Goal: Task Accomplishment & Management: Manage account settings

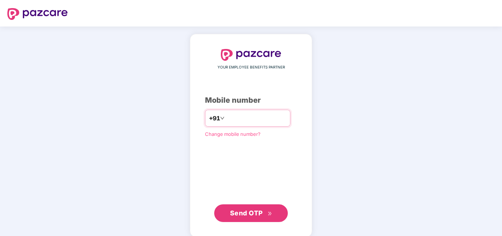
type input "**********"
click at [245, 214] on span "Send OTP" at bounding box center [246, 213] width 33 height 8
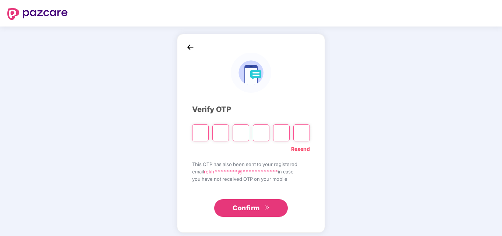
type input "*"
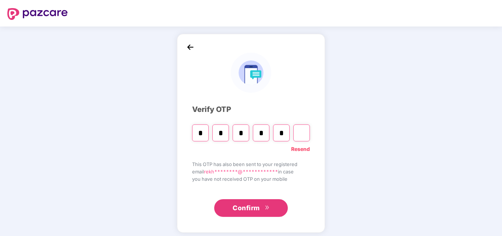
type input "*"
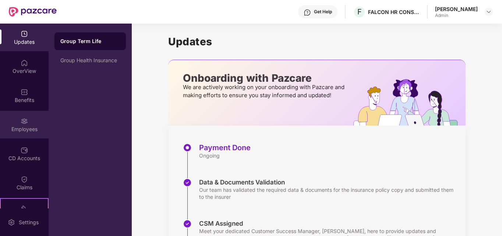
click at [27, 125] on div "Employees" at bounding box center [24, 128] width 49 height 7
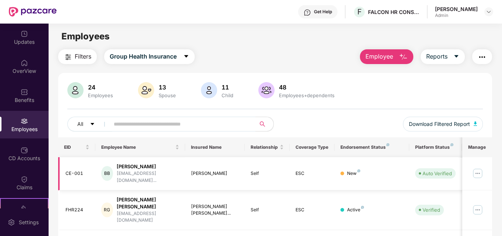
click at [479, 171] on img at bounding box center [478, 173] width 12 height 12
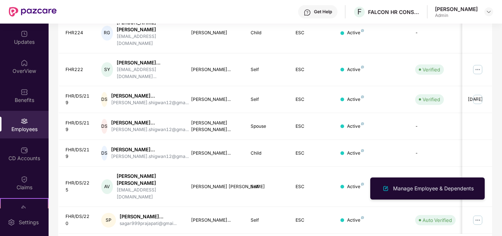
scroll to position [260, 0]
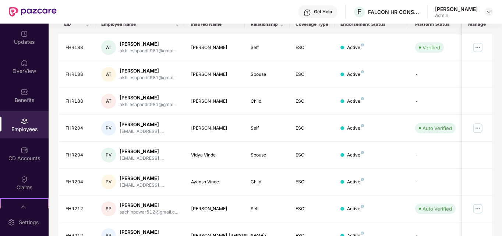
scroll to position [216, 0]
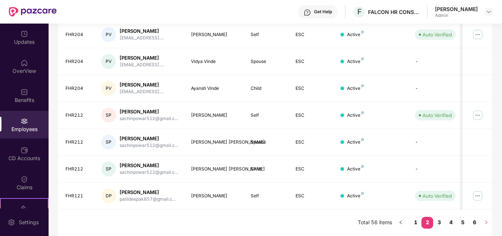
click at [486, 220] on icon "right" at bounding box center [486, 222] width 4 height 4
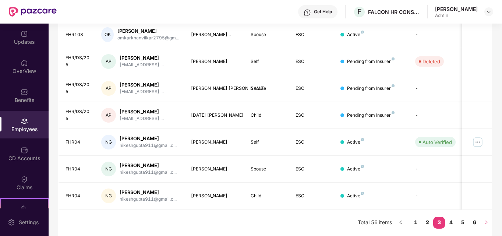
click at [485, 222] on button "button" at bounding box center [486, 223] width 12 height 12
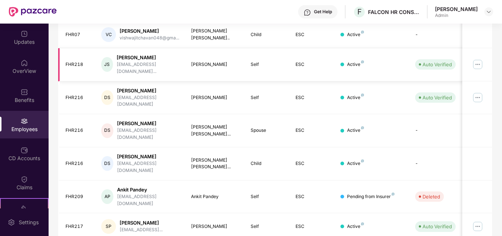
click at [134, 58] on div "[PERSON_NAME]" at bounding box center [148, 57] width 63 height 7
click at [109, 60] on div "JS" at bounding box center [107, 64] width 12 height 15
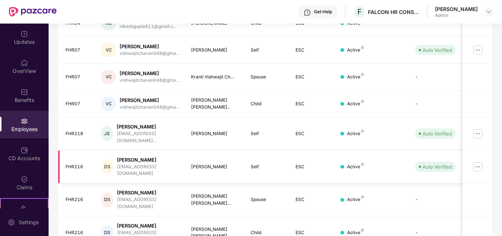
scroll to position [143, 0]
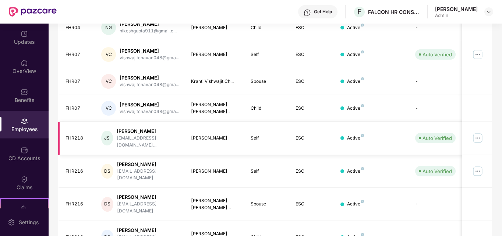
click at [478, 134] on img at bounding box center [478, 138] width 12 height 12
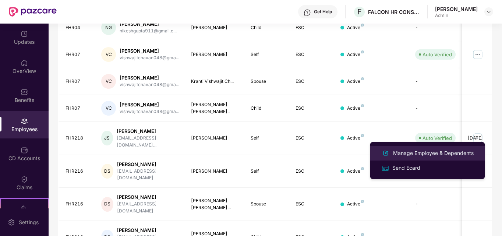
click at [415, 155] on div "Manage Employee & Dependents" at bounding box center [433, 153] width 84 height 8
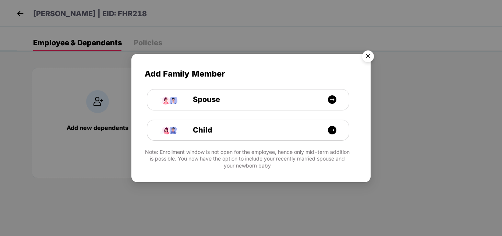
click at [367, 55] on img "Close" at bounding box center [368, 57] width 21 height 21
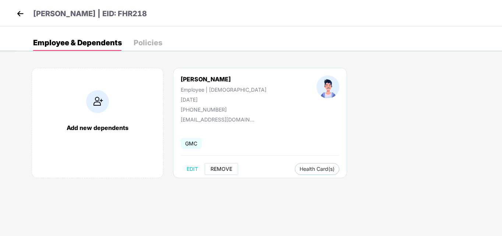
click at [222, 169] on span "REMOVE" at bounding box center [221, 169] width 22 height 6
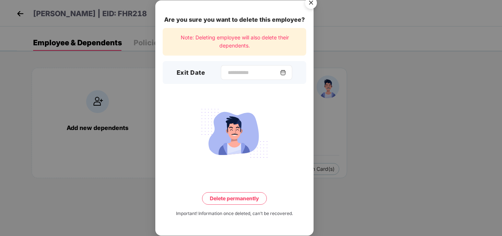
click at [286, 73] on img at bounding box center [283, 73] width 6 height 6
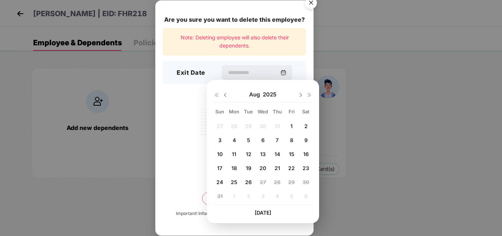
click at [263, 154] on span "13" at bounding box center [263, 154] width 6 height 6
type input "**********"
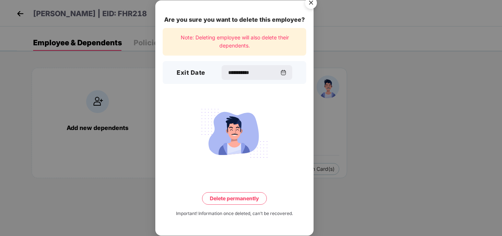
click at [230, 197] on button "Delete permanently" at bounding box center [234, 198] width 65 height 13
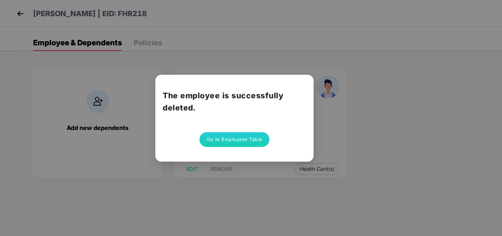
click at [229, 140] on button "Go to Employees Table" at bounding box center [234, 139] width 70 height 15
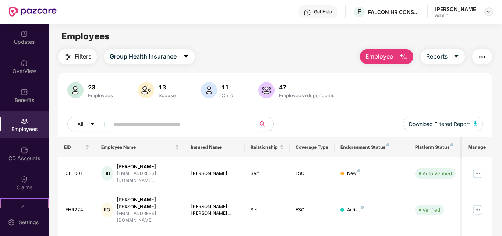
click at [489, 13] on img at bounding box center [489, 12] width 6 height 6
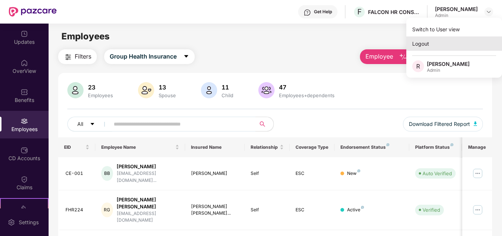
click at [421, 42] on div "Logout" at bounding box center [454, 43] width 96 height 14
